Goal: Task Accomplishment & Management: Use online tool/utility

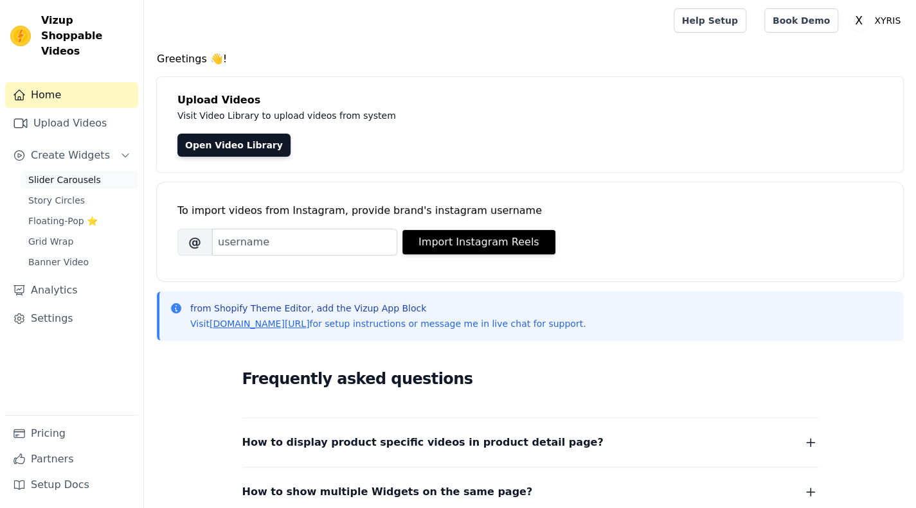
click at [66, 174] on span "Slider Carousels" at bounding box center [64, 180] width 73 height 13
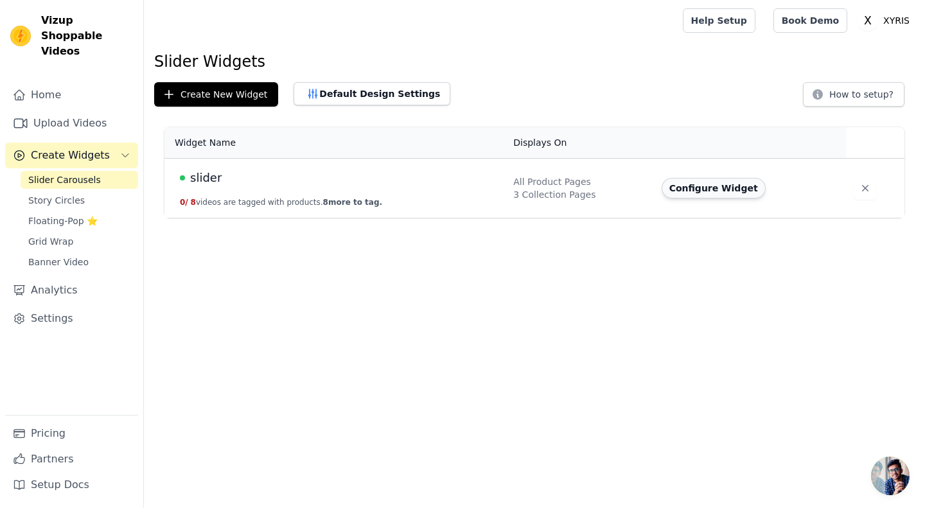
click at [685, 186] on button "Configure Widget" at bounding box center [714, 188] width 104 height 21
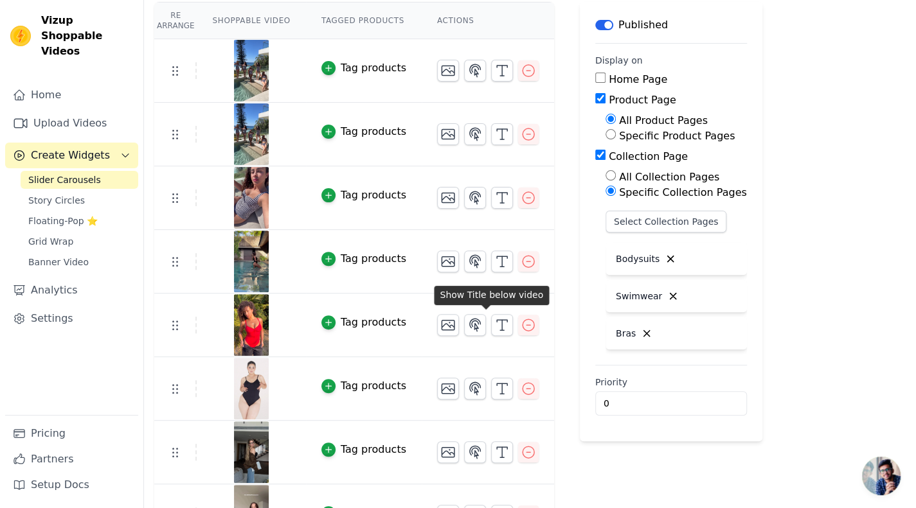
scroll to position [115, 0]
click at [605, 177] on input "All Collection Pages" at bounding box center [610, 176] width 10 height 10
radio input "true"
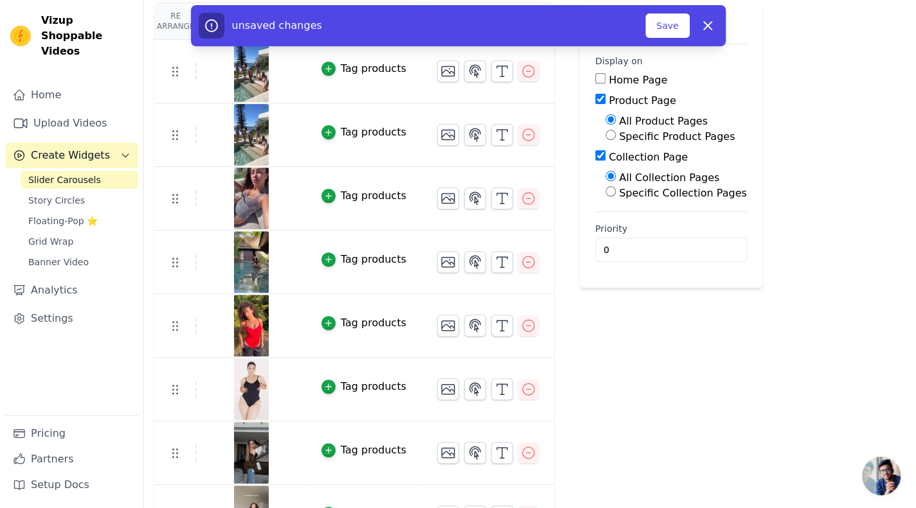
click at [595, 101] on input "Product Page" at bounding box center [600, 99] width 10 height 10
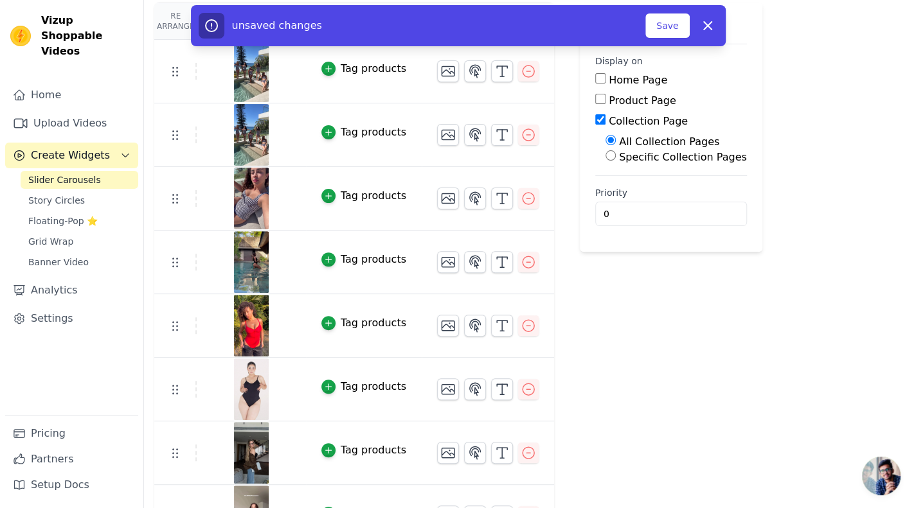
click at [580, 80] on main "Label Published Display on Home Page Product Page Collection Page All Collectio…" at bounding box center [671, 127] width 183 height 249
click at [595, 70] on fieldset "Display on Home Page Product Page Collection Page All Collection Pages Specific…" at bounding box center [671, 110] width 152 height 111
click at [595, 94] on input "Product Page" at bounding box center [600, 99] width 10 height 10
checkbox input "true"
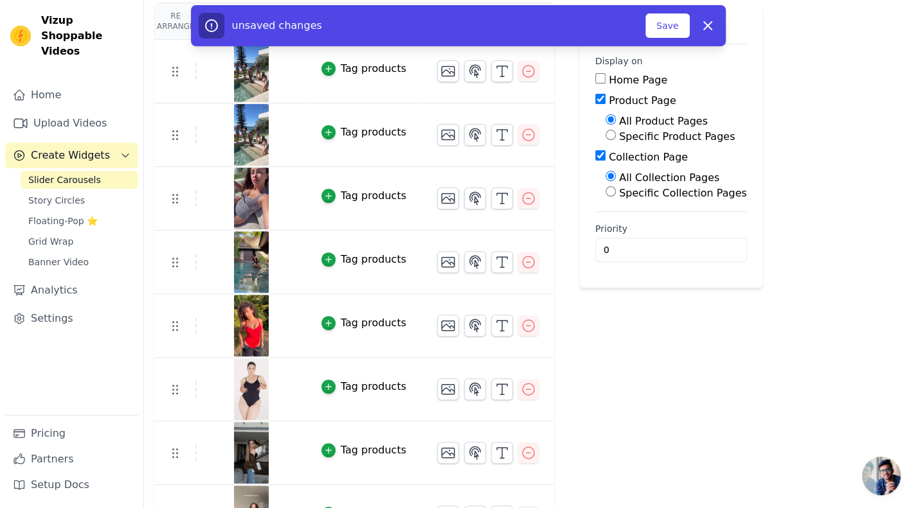
click at [595, 83] on div "Home Page" at bounding box center [671, 80] width 152 height 15
click at [595, 80] on input "Home Page" at bounding box center [600, 78] width 10 height 10
checkbox input "true"
click at [681, 28] on button "Save" at bounding box center [667, 25] width 44 height 24
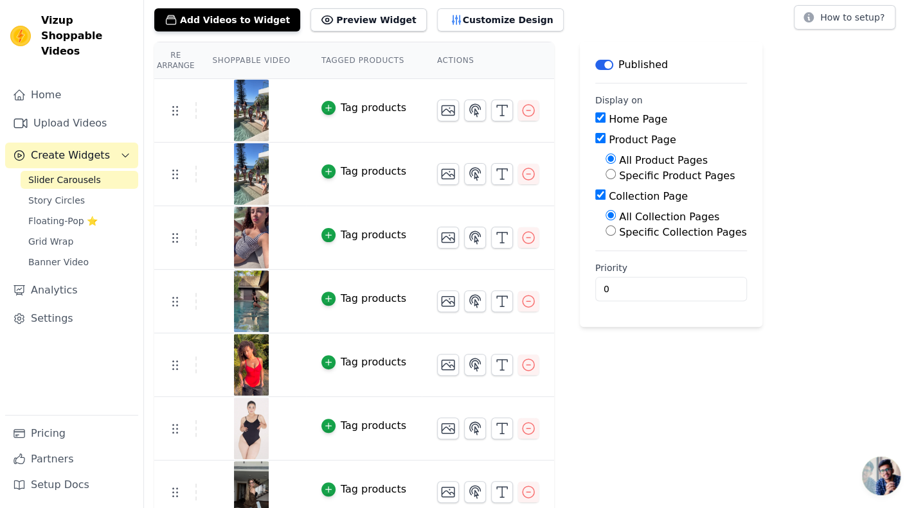
scroll to position [0, 0]
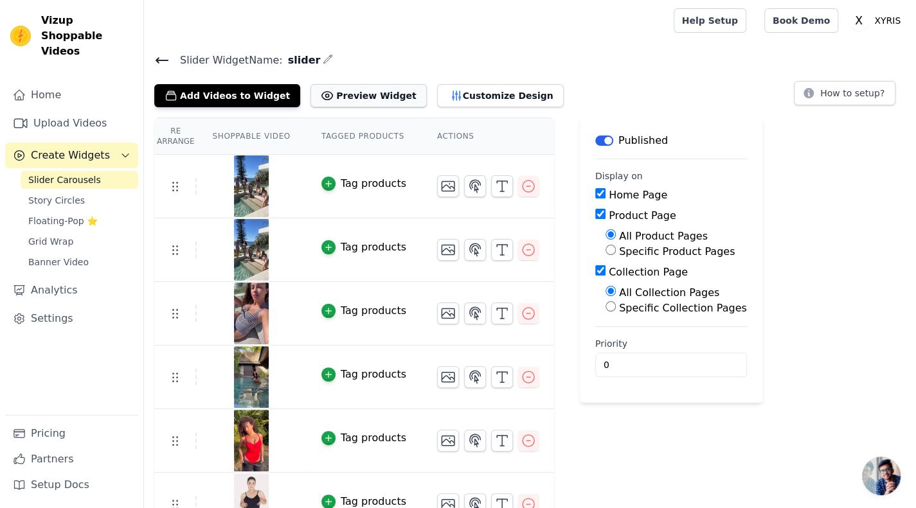
click at [355, 94] on button "Preview Widget" at bounding box center [368, 95] width 116 height 23
